Goal: Task Accomplishment & Management: Complete application form

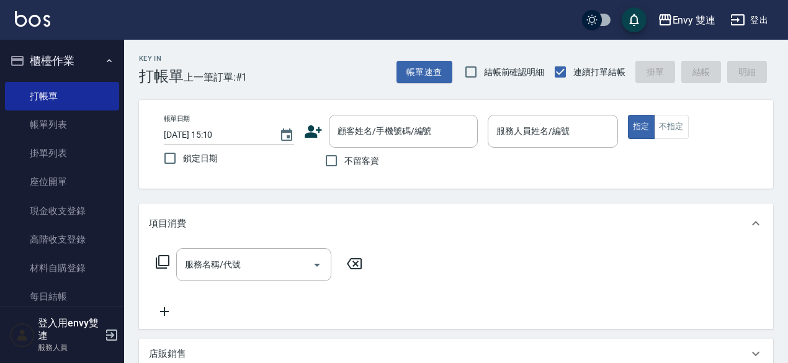
click at [309, 138] on icon at bounding box center [313, 131] width 19 height 19
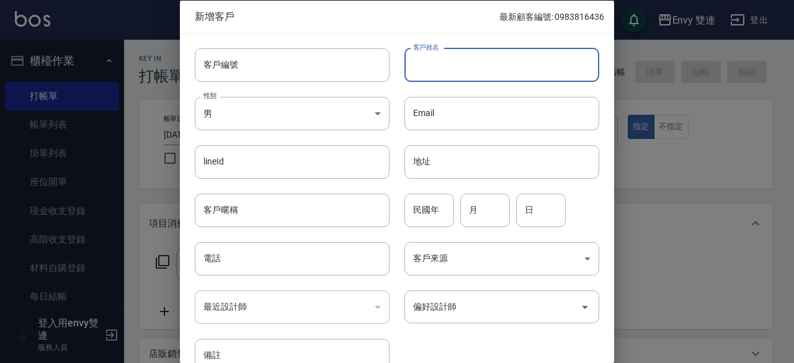
click at [449, 74] on input "客戶姓名" at bounding box center [501, 65] width 195 height 34
type input "[PERSON_NAME]"
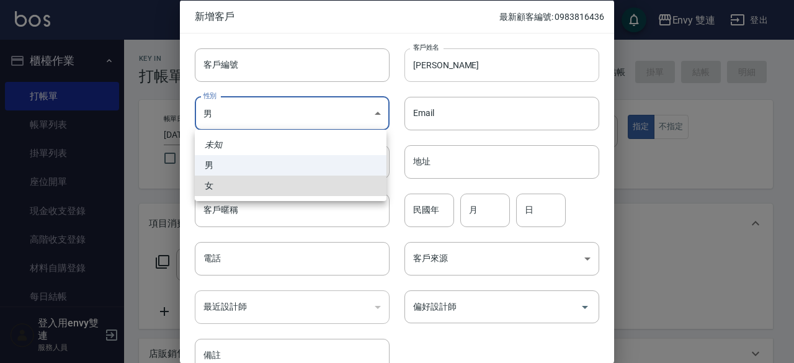
type input "[DEMOGRAPHIC_DATA]"
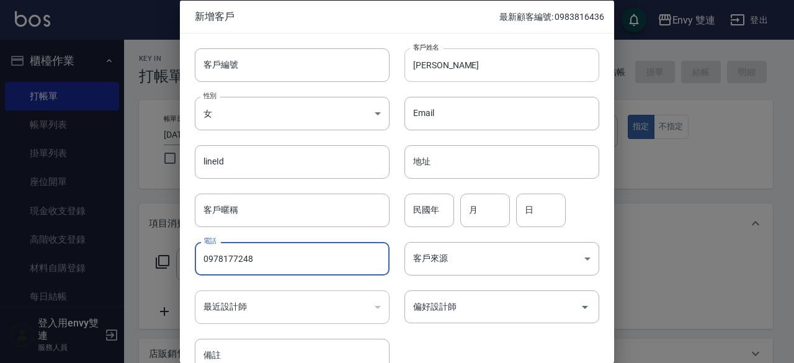
type input "0978177248"
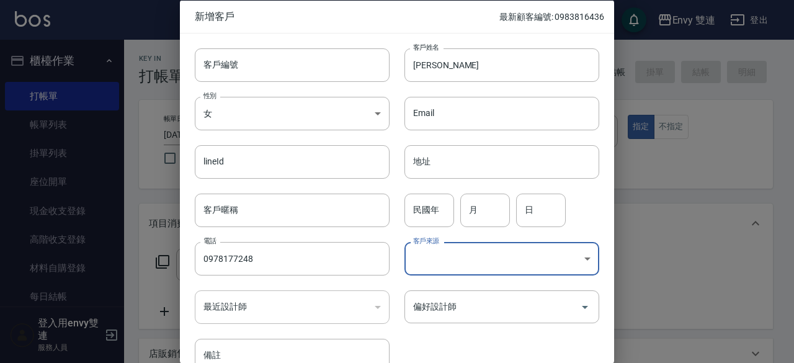
click at [480, 288] on div "偏好設計師 偏好設計師" at bounding box center [495, 299] width 210 height 48
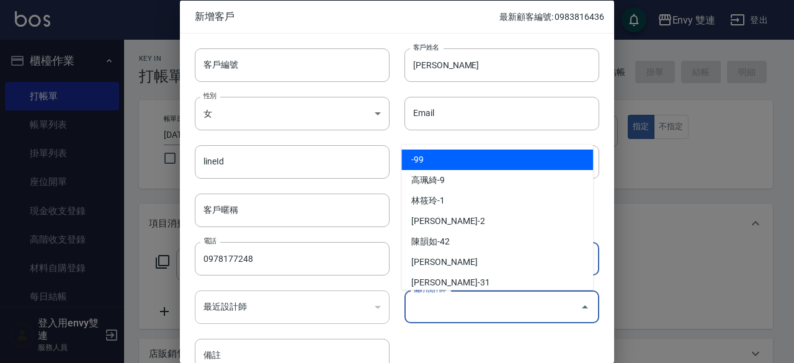
click at [478, 296] on input "偏好設計師" at bounding box center [492, 307] width 165 height 22
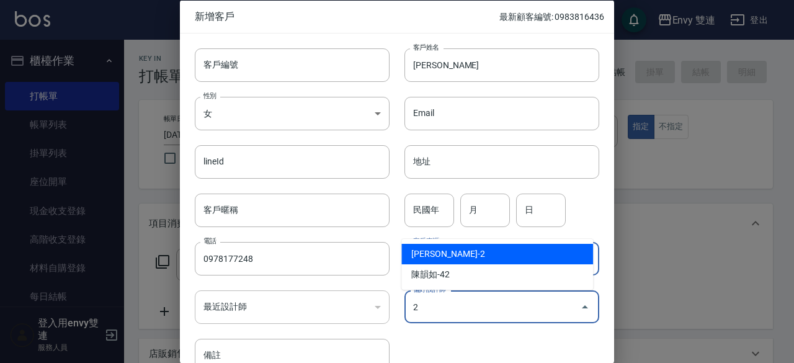
type input "[PERSON_NAME]"
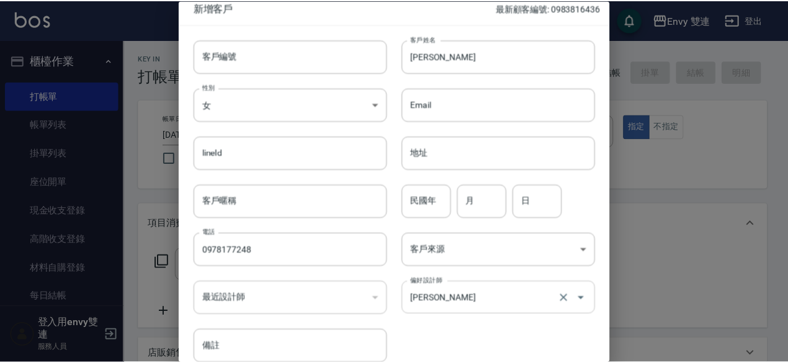
scroll to position [66, 0]
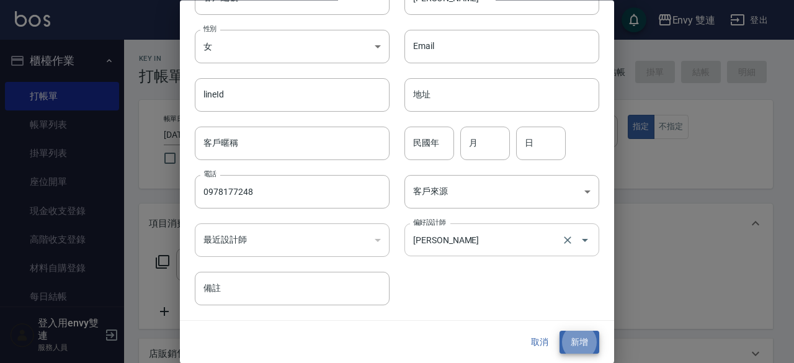
click at [560, 331] on button "新增" at bounding box center [580, 342] width 40 height 23
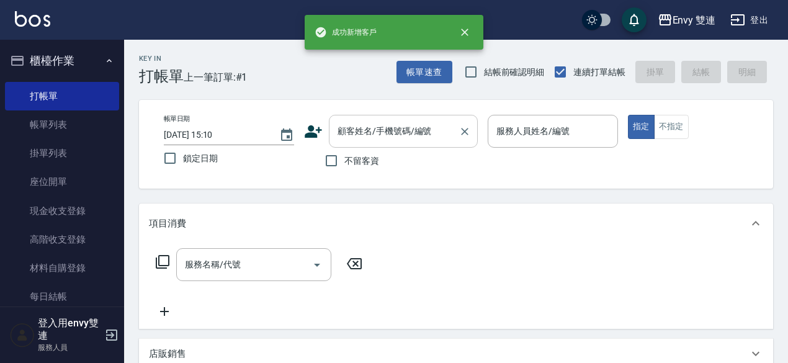
click at [422, 131] on input "顧客姓名/手機號碼/編號" at bounding box center [393, 131] width 119 height 22
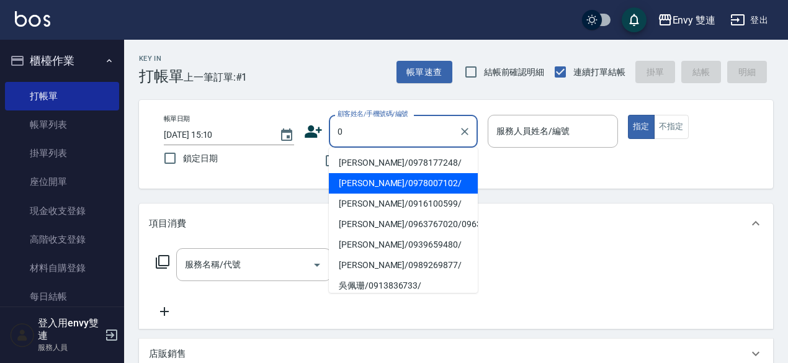
type input "[PERSON_NAME]/0978177248/"
type input "Ina-2"
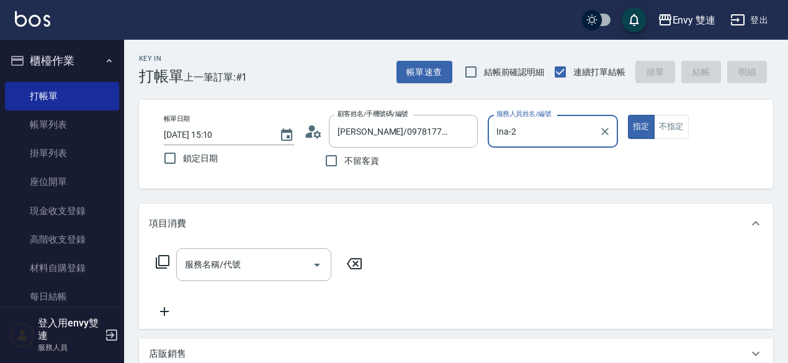
click at [628, 115] on button "指定" at bounding box center [641, 127] width 27 height 24
type button "true"
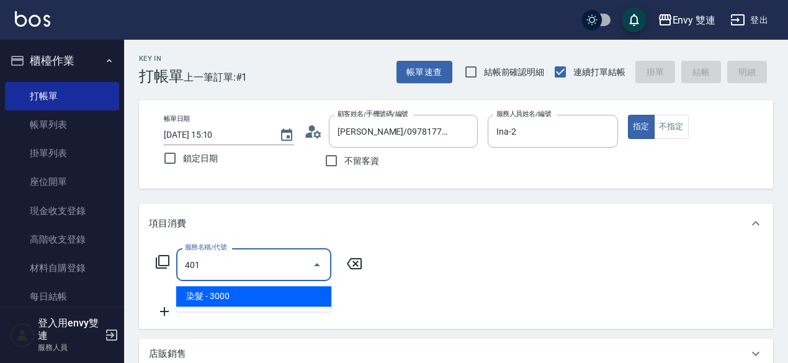
type input "染髮(401)"
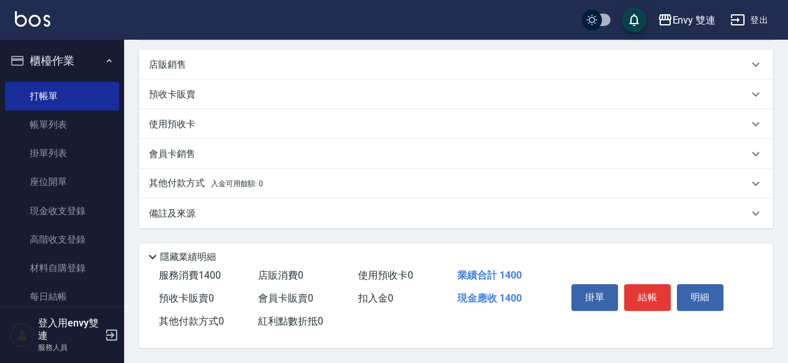
scroll to position [294, 0]
type input "1400"
click at [664, 291] on button "結帳" at bounding box center [647, 297] width 47 height 26
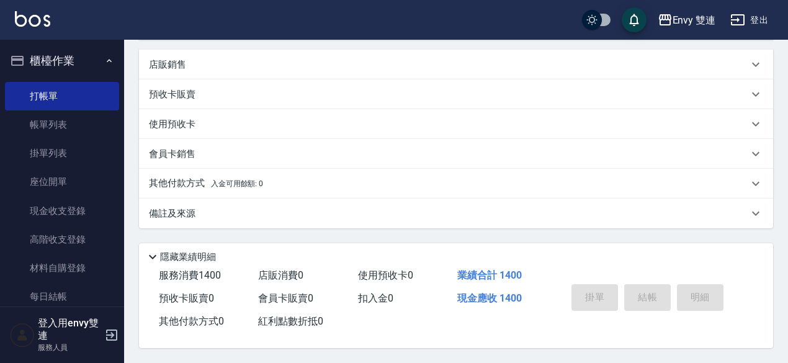
type input "[DATE] 15:54"
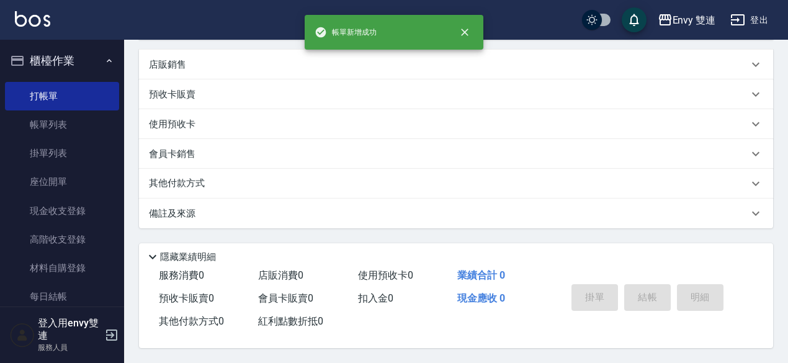
scroll to position [0, 0]
